Goal: Find specific page/section

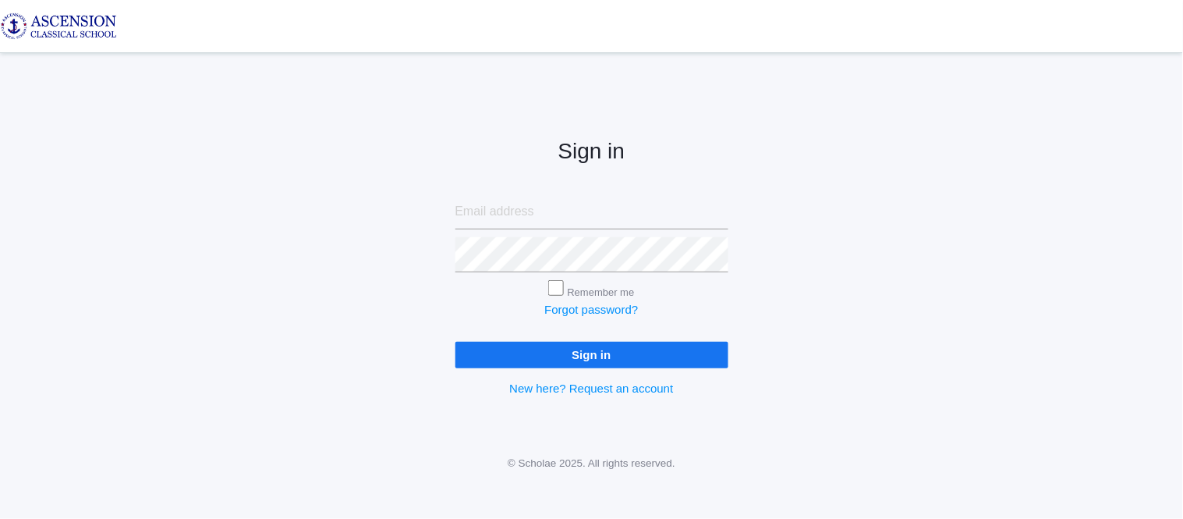
type input "[EMAIL_ADDRESS][DOMAIN_NAME]"
click at [502, 356] on input "Sign in" at bounding box center [592, 355] width 273 height 26
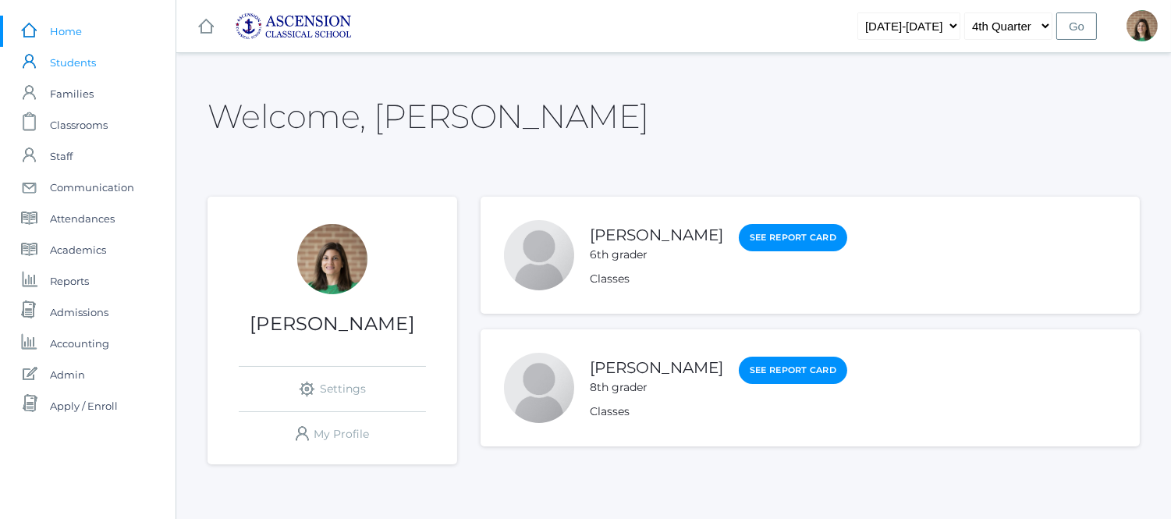
click at [73, 69] on span "Students" at bounding box center [73, 62] width 46 height 31
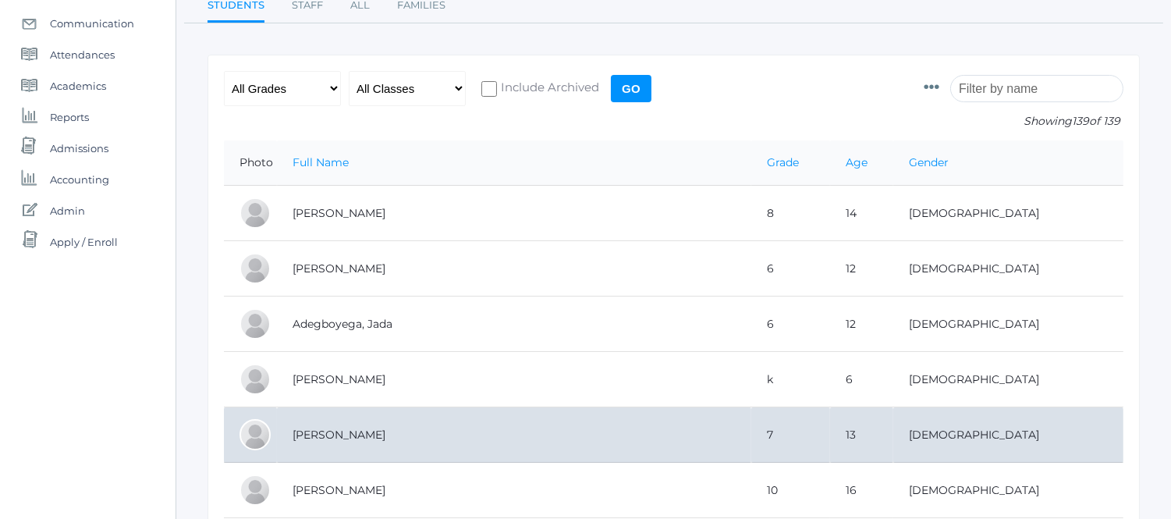
scroll to position [173, 0]
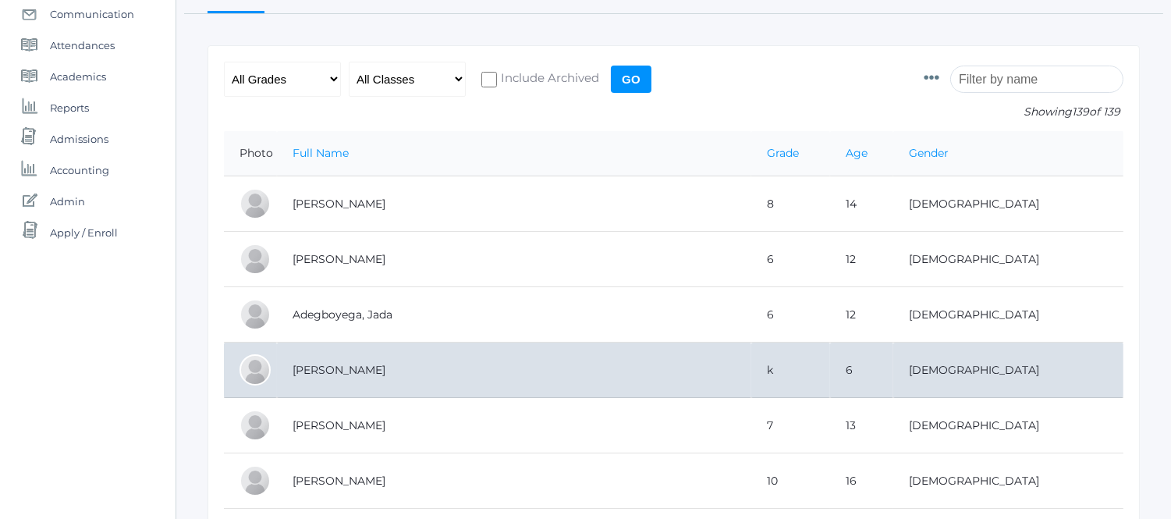
click at [384, 371] on td "[PERSON_NAME]" at bounding box center [514, 369] width 474 height 55
